Goal: Find contact information: Find phone

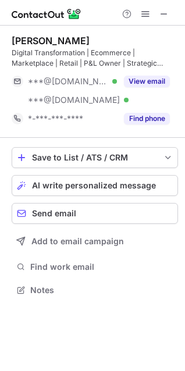
scroll to position [282, 185]
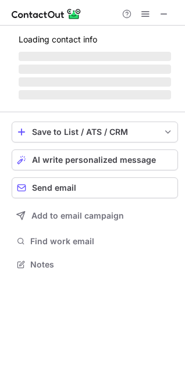
scroll to position [263, 185]
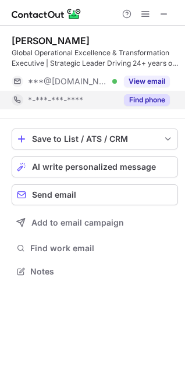
click at [149, 98] on button "Find phone" at bounding box center [147, 100] width 46 height 12
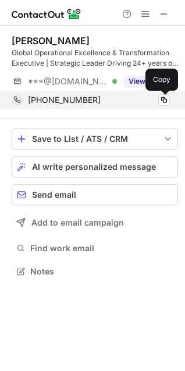
click at [170, 98] on div "[PHONE_NUMBER] Copy" at bounding box center [91, 100] width 158 height 19
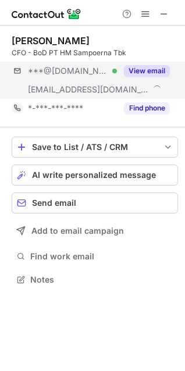
scroll to position [271, 185]
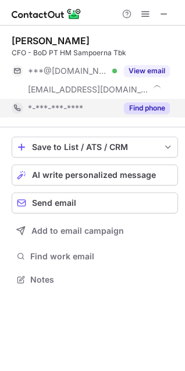
click at [146, 112] on button "Find phone" at bounding box center [147, 108] width 46 height 12
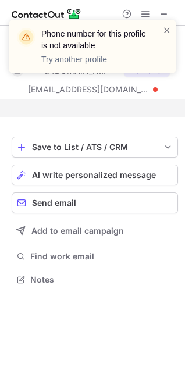
scroll to position [253, 185]
